Goal: Information Seeking & Learning: Learn about a topic

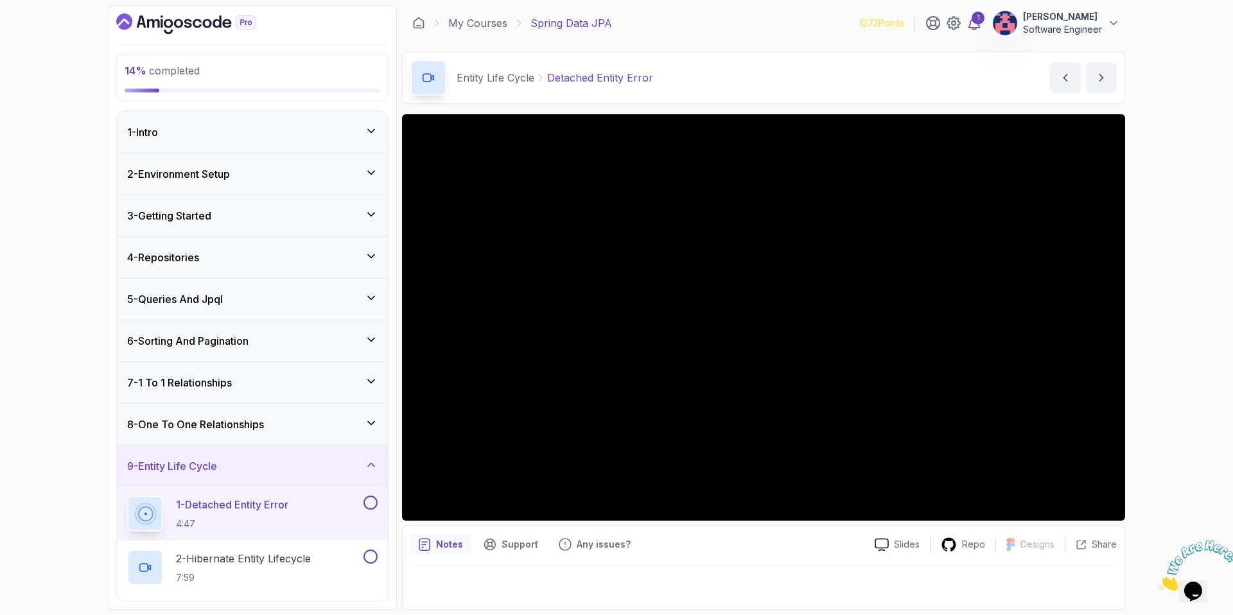
scroll to position [153, 0]
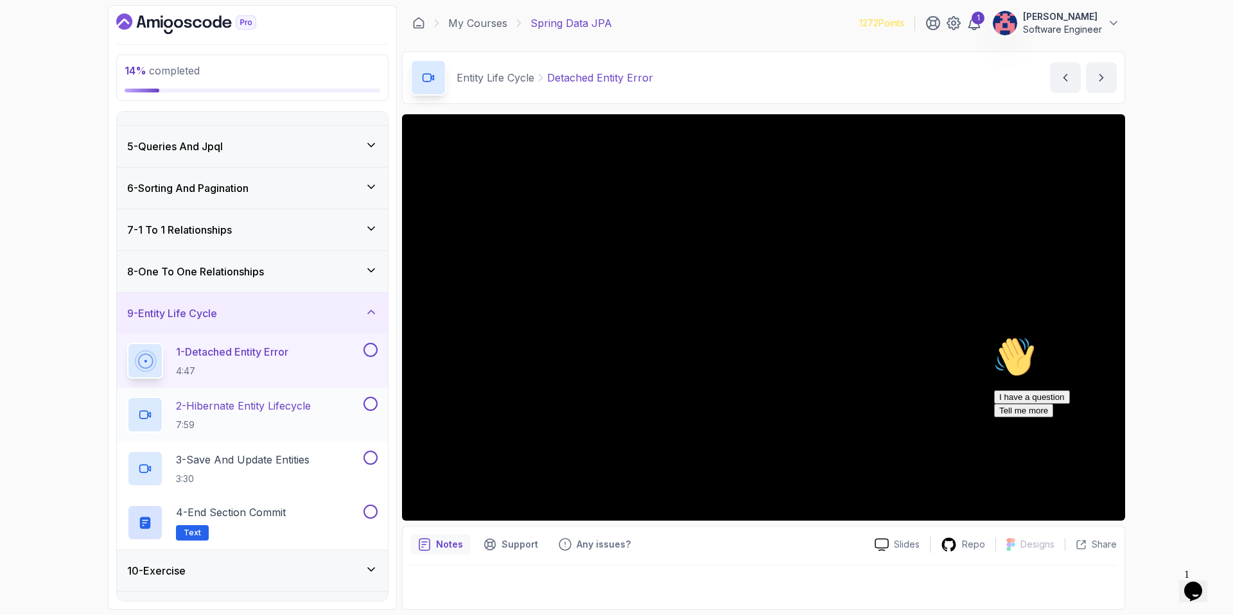
click at [311, 407] on p "2 - Hibernate Entity Lifecycle" at bounding box center [243, 405] width 135 height 15
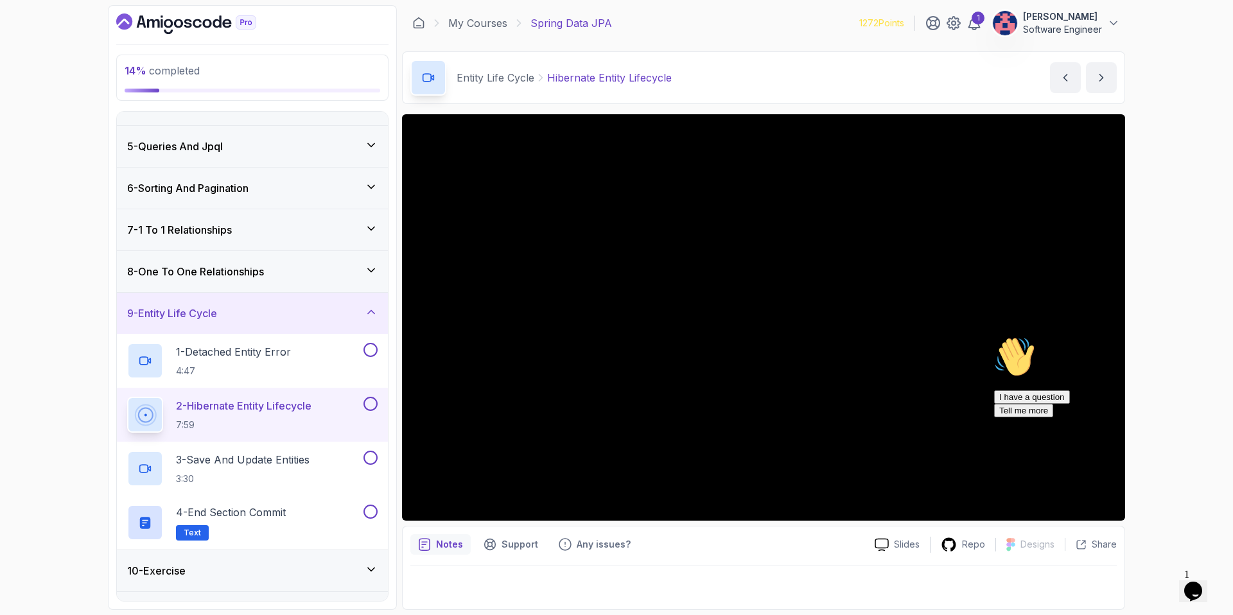
click at [247, 320] on div "9 - Entity Life Cycle" at bounding box center [252, 313] width 250 height 15
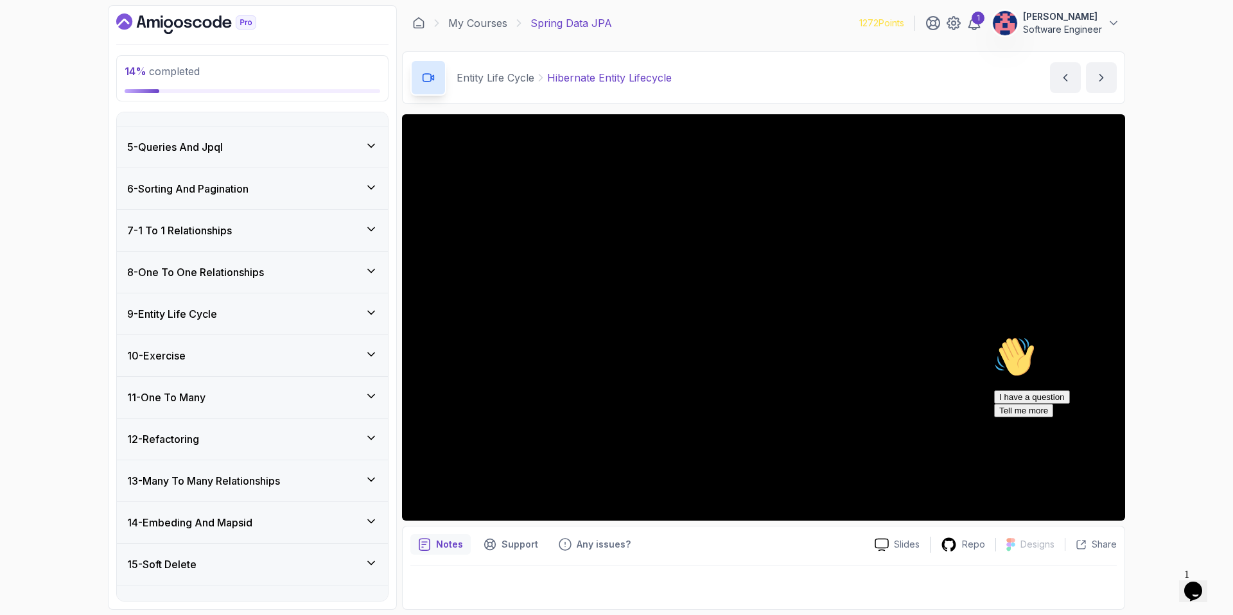
click at [249, 394] on div "11 - One To Many" at bounding box center [252, 397] width 250 height 15
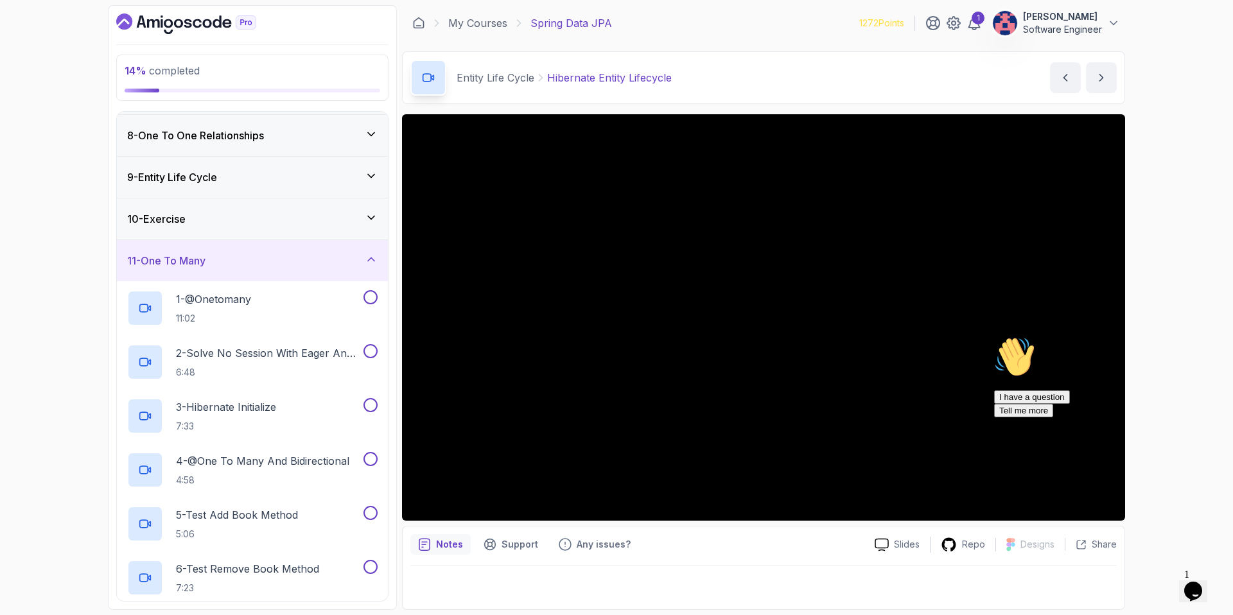
scroll to position [387, 0]
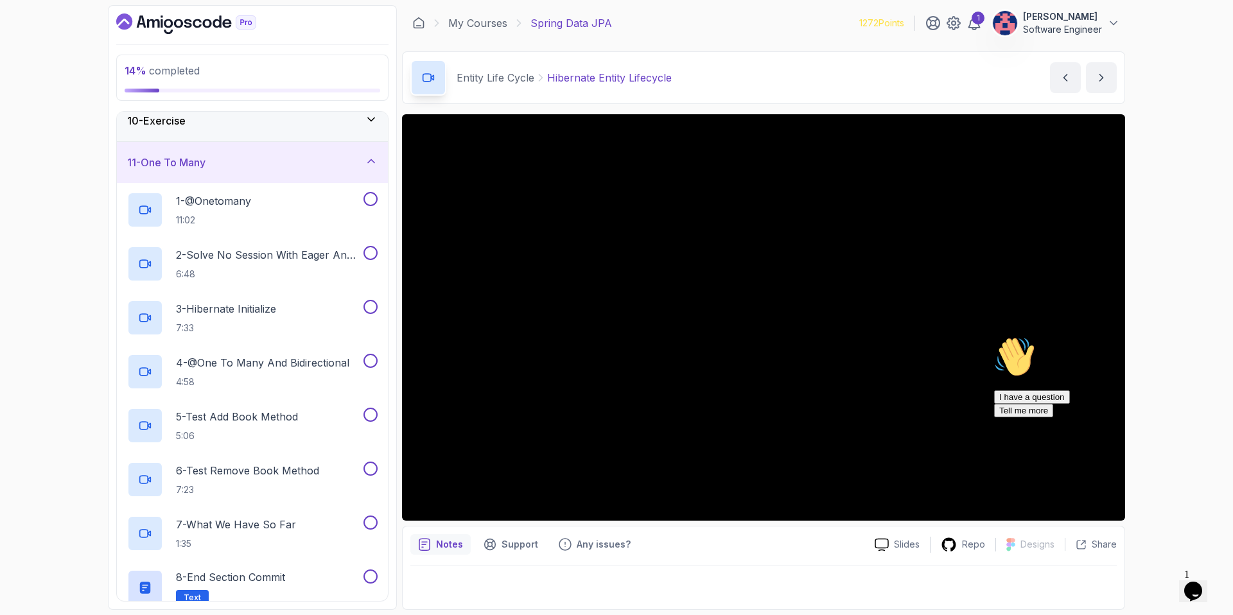
click at [268, 159] on div "11 - One To Many" at bounding box center [252, 162] width 250 height 15
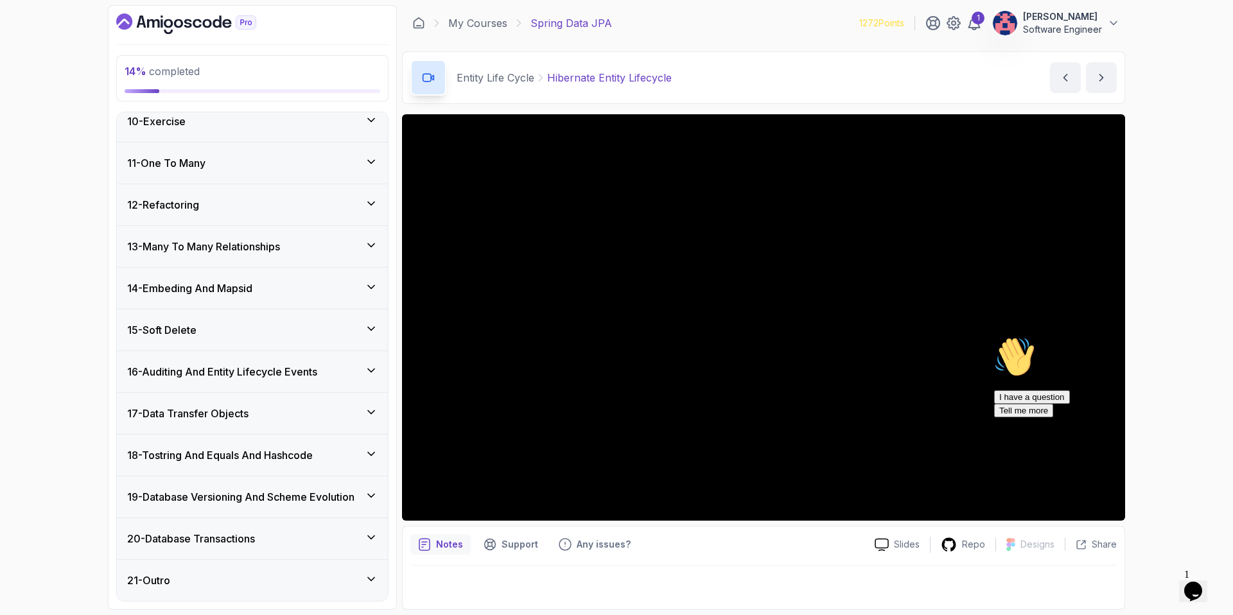
scroll to position [387, 0]
click at [312, 455] on h3 "18 - Tostring And Equals And Hashcode" at bounding box center [220, 455] width 186 height 15
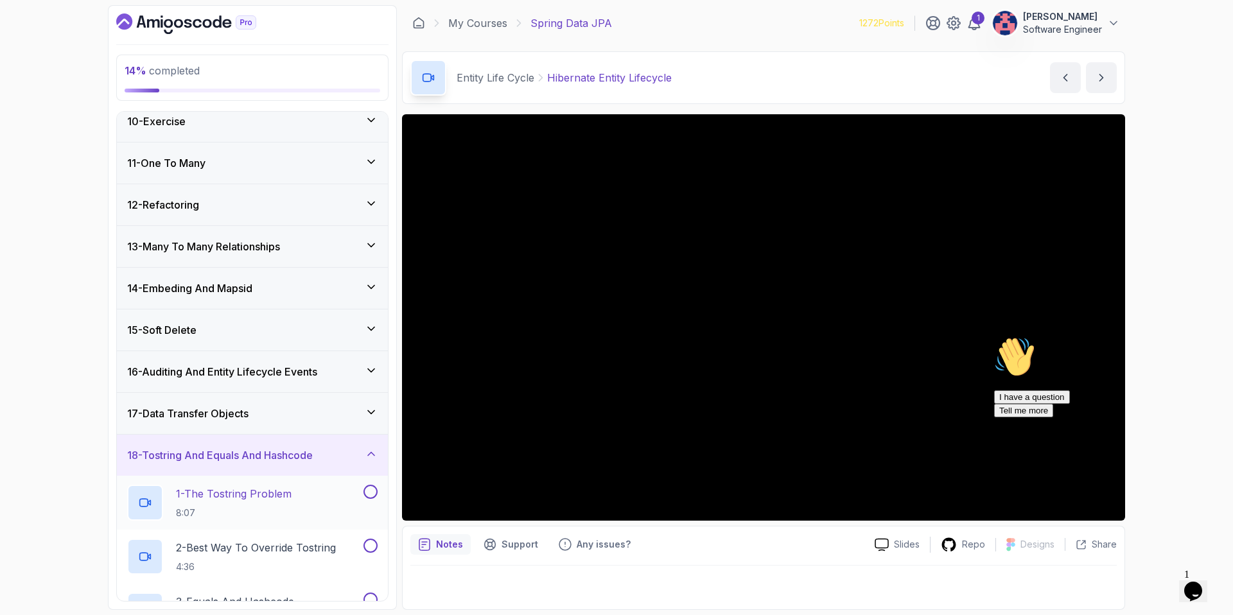
click at [310, 505] on div "1 - The Tostring Problem 8:07" at bounding box center [244, 503] width 234 height 36
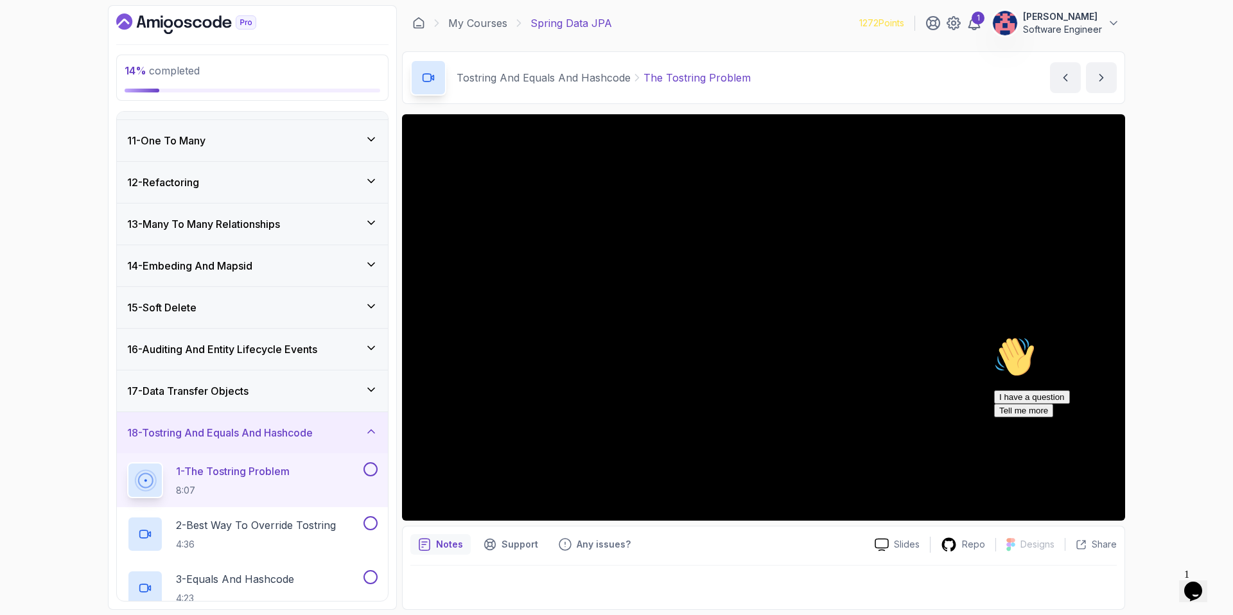
scroll to position [410, 0]
